Goal: Task Accomplishment & Management: Complete application form

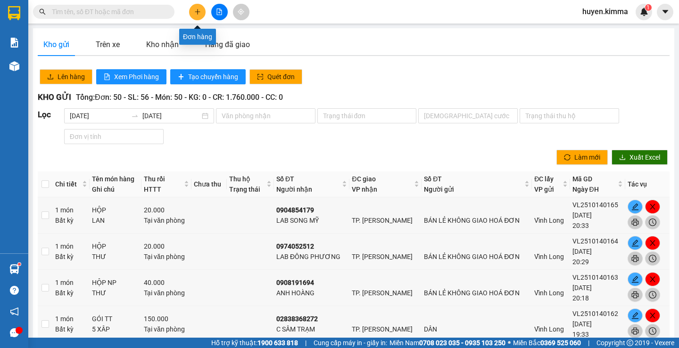
click at [198, 10] on icon "plus" at bounding box center [197, 11] width 7 height 7
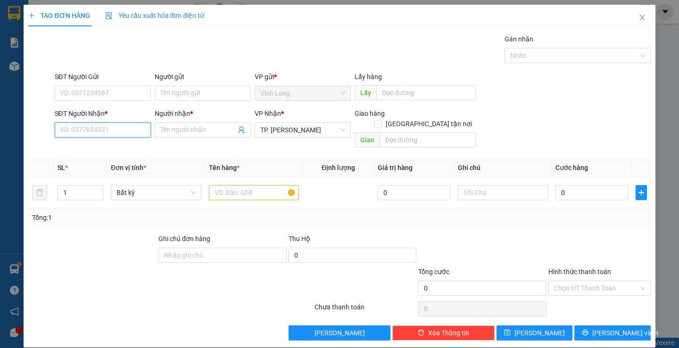
click at [74, 131] on input "SĐT Người Nhận *" at bounding box center [103, 130] width 96 height 15
type input "0902129736"
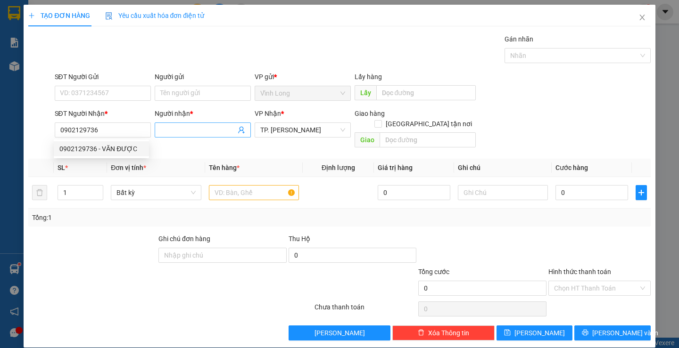
click at [205, 129] on input "Người nhận *" at bounding box center [197, 130] width 75 height 10
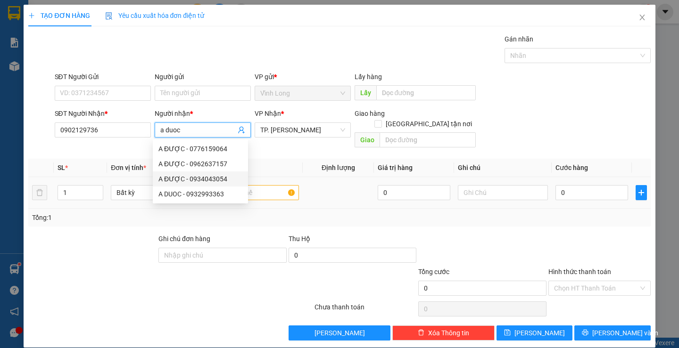
type input "a duoc"
click at [274, 185] on input "text" at bounding box center [254, 192] width 90 height 15
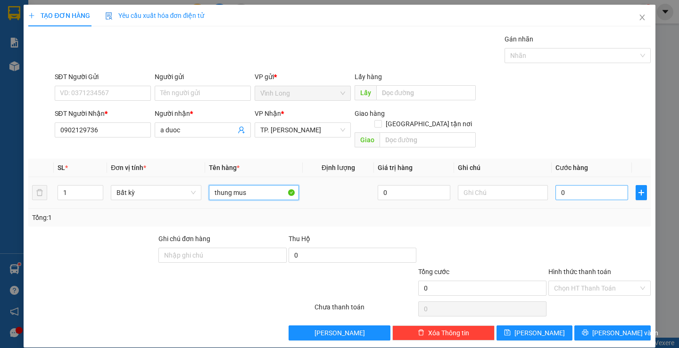
type input "thung mus"
click at [581, 185] on input "0" at bounding box center [591, 192] width 73 height 15
type input "3"
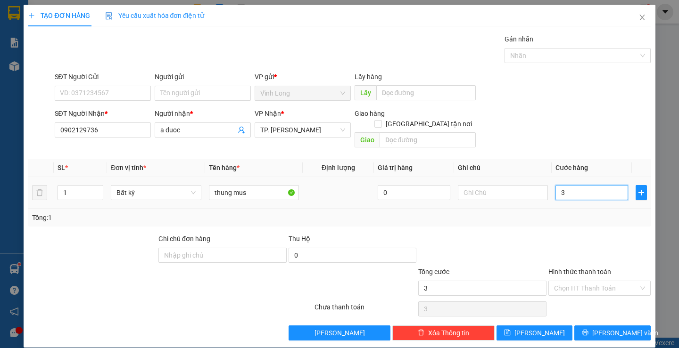
type input "30"
type input "30.000"
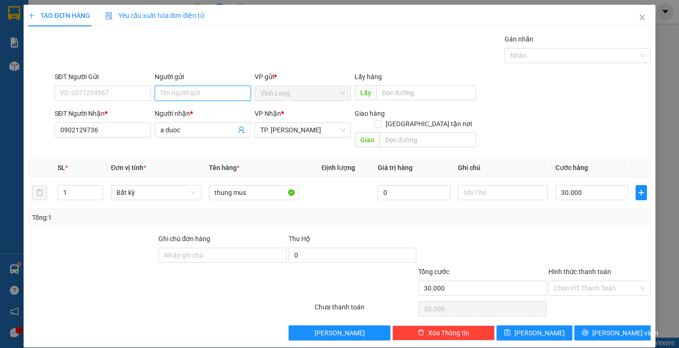
click at [189, 93] on input "Người gửi" at bounding box center [203, 93] width 96 height 15
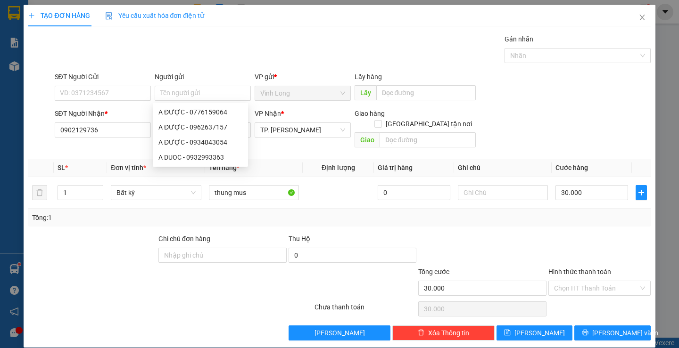
click at [576, 268] on label "Hình thức thanh toán" at bounding box center [579, 272] width 63 height 8
click at [576, 281] on input "Hình thức thanh toán" at bounding box center [596, 288] width 84 height 14
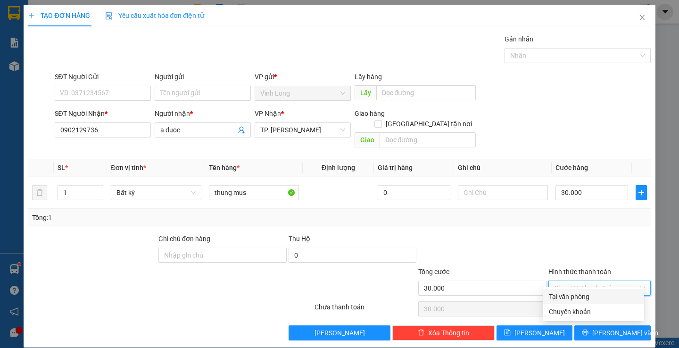
click at [583, 298] on div "Tại văn phòng" at bounding box center [594, 297] width 90 height 10
type input "0"
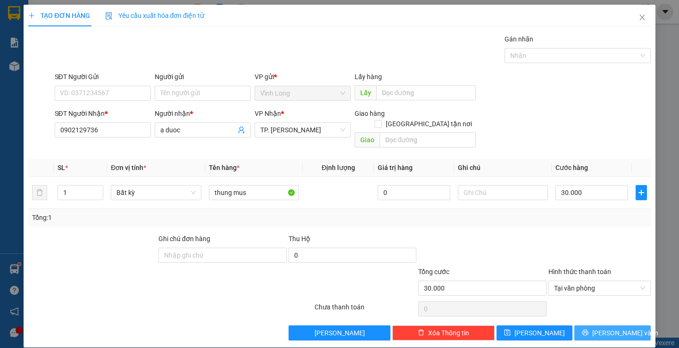
click at [596, 326] on button "[PERSON_NAME] và In" at bounding box center [612, 333] width 76 height 15
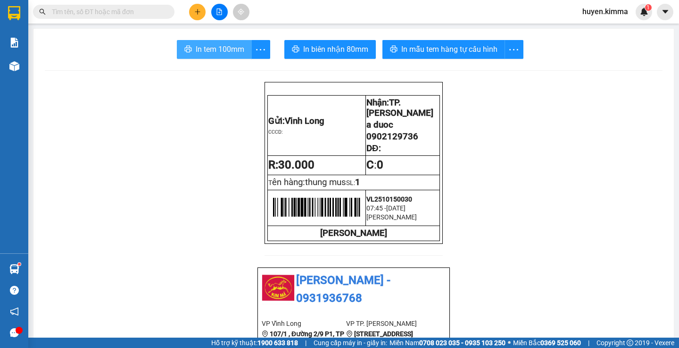
click at [206, 50] on span "In tem 100mm" at bounding box center [220, 49] width 49 height 12
